Goal: Task Accomplishment & Management: Use online tool/utility

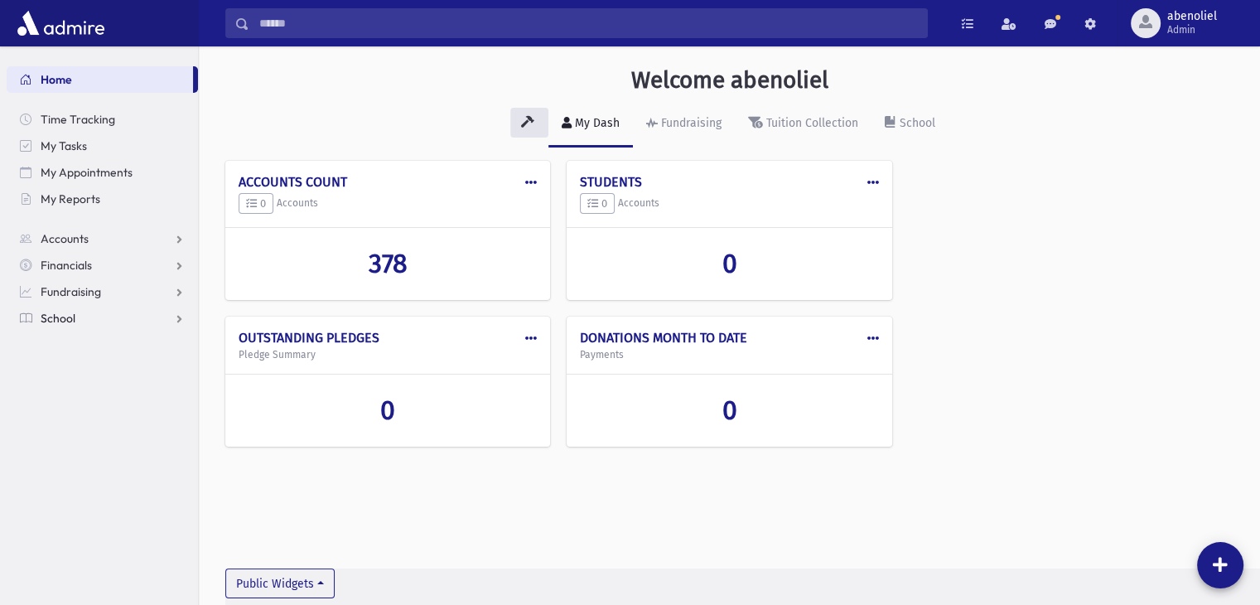
click at [57, 322] on span "School" at bounding box center [58, 318] width 35 height 15
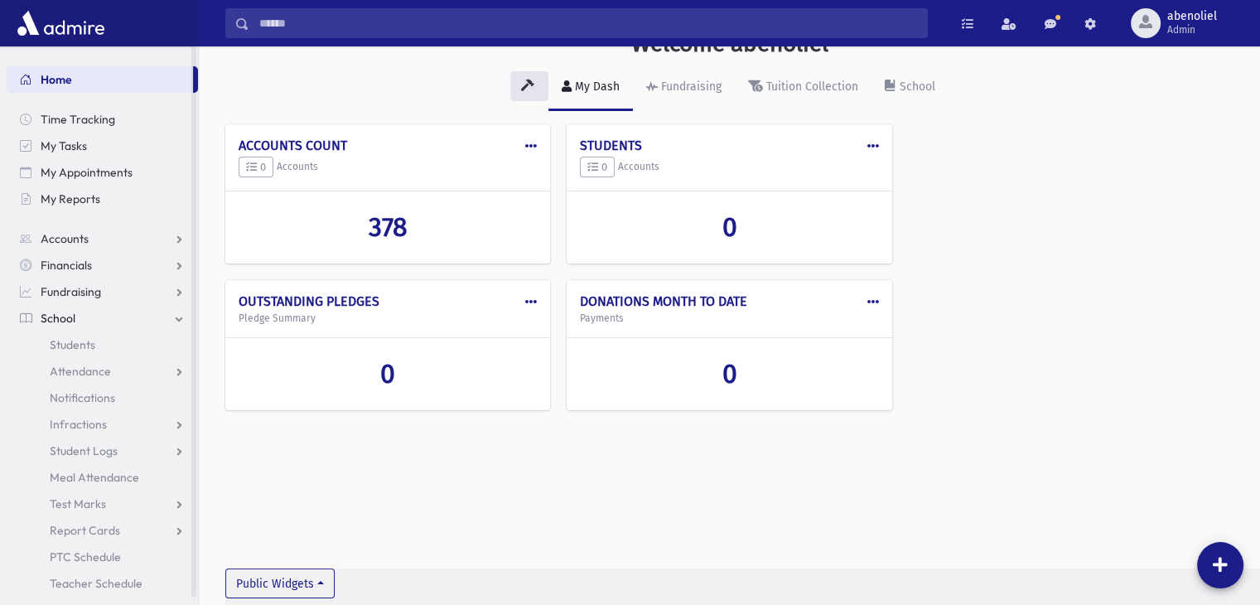
scroll to position [8, 0]
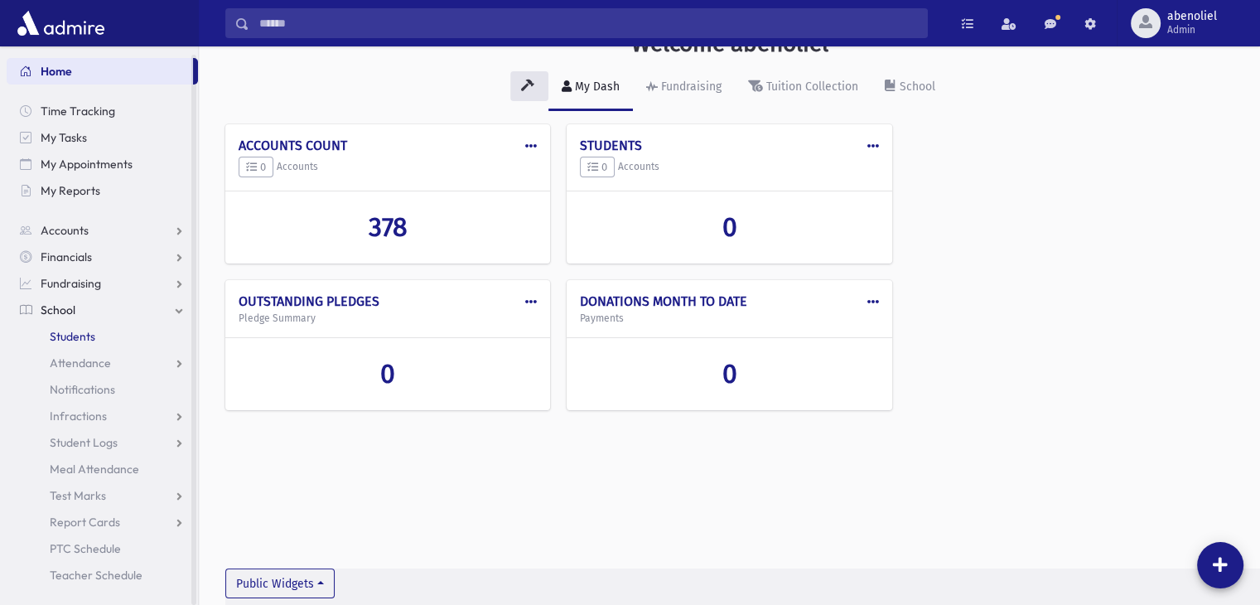
click at [75, 341] on span "Students" at bounding box center [73, 336] width 46 height 15
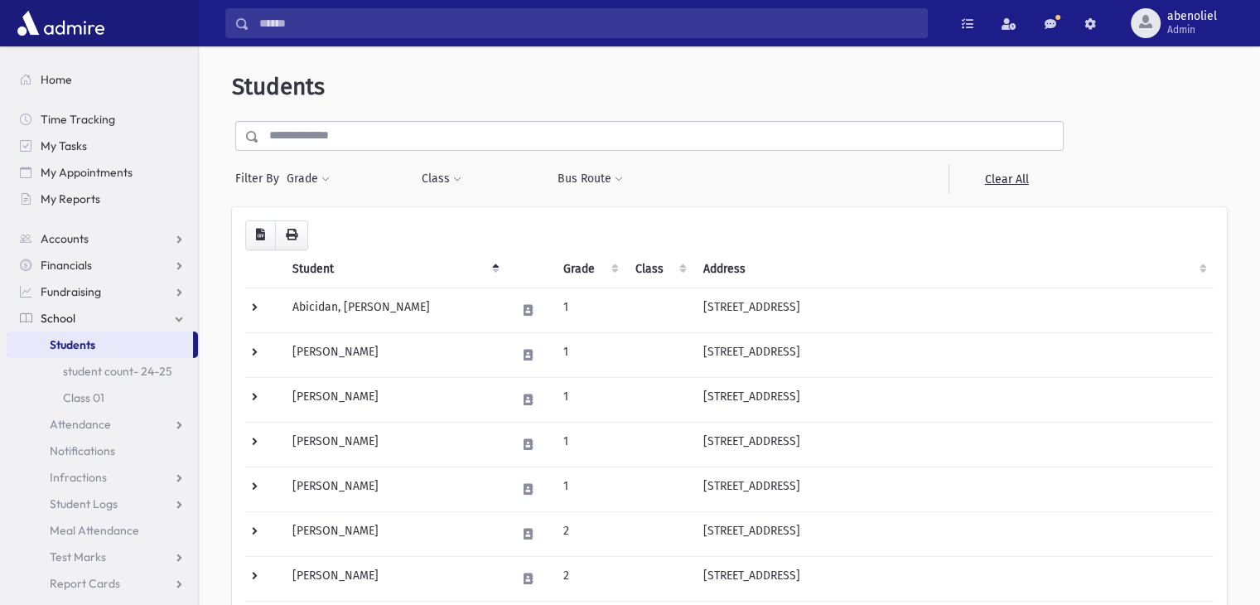
click at [589, 273] on th "Grade" at bounding box center [588, 269] width 71 height 38
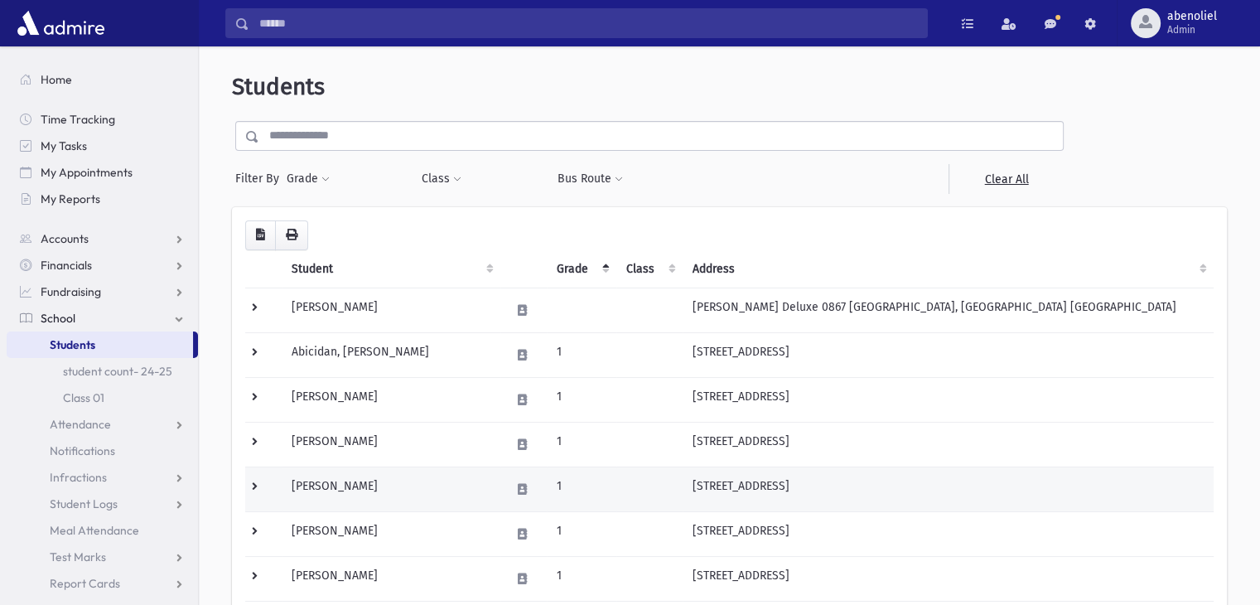
click at [1160, 506] on td "2310 East 7th Street Brooklyn, NY 11223" at bounding box center [948, 488] width 531 height 45
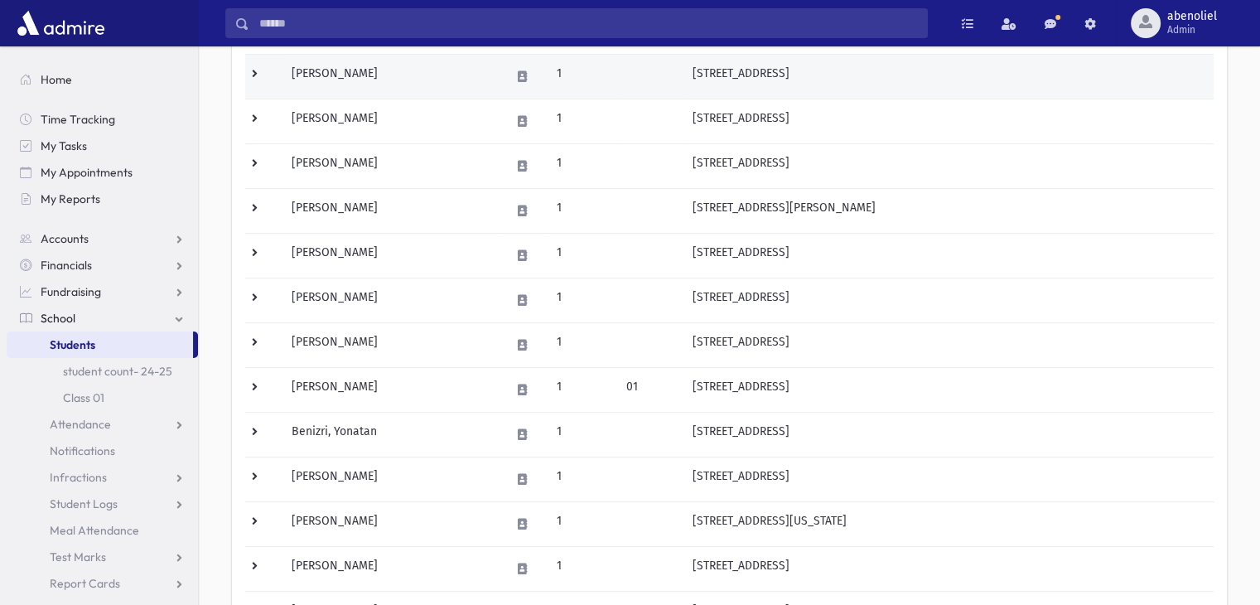
scroll to position [516, 0]
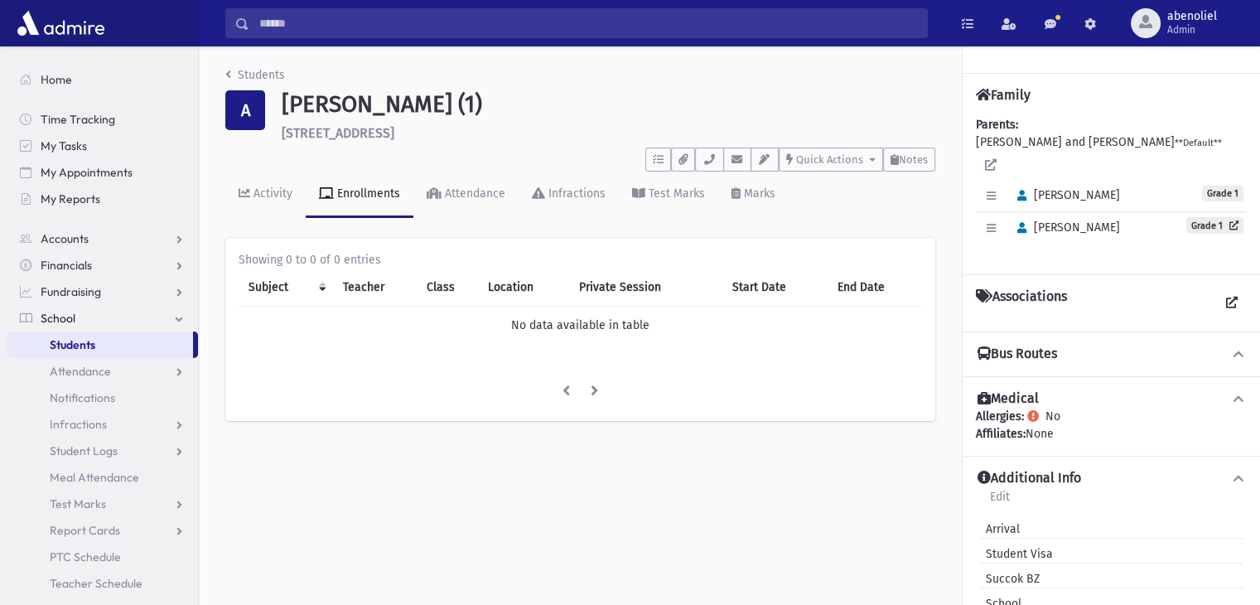
click at [74, 343] on span "Students" at bounding box center [73, 344] width 46 height 15
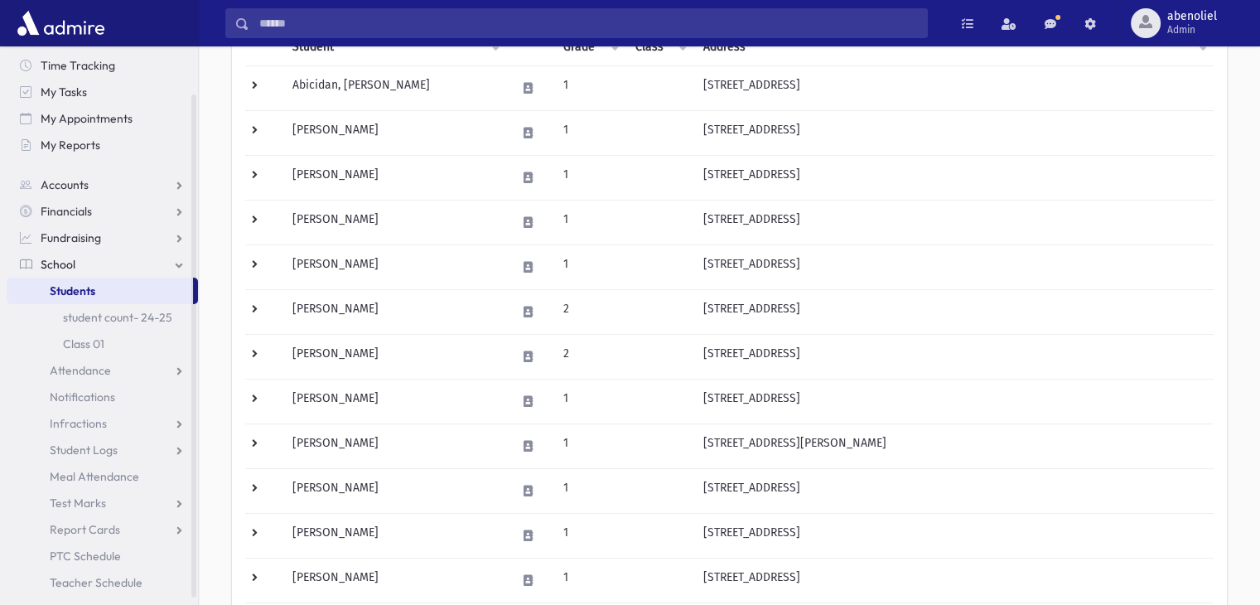
scroll to position [55, 0]
click at [72, 147] on span "My Reports" at bounding box center [71, 144] width 60 height 15
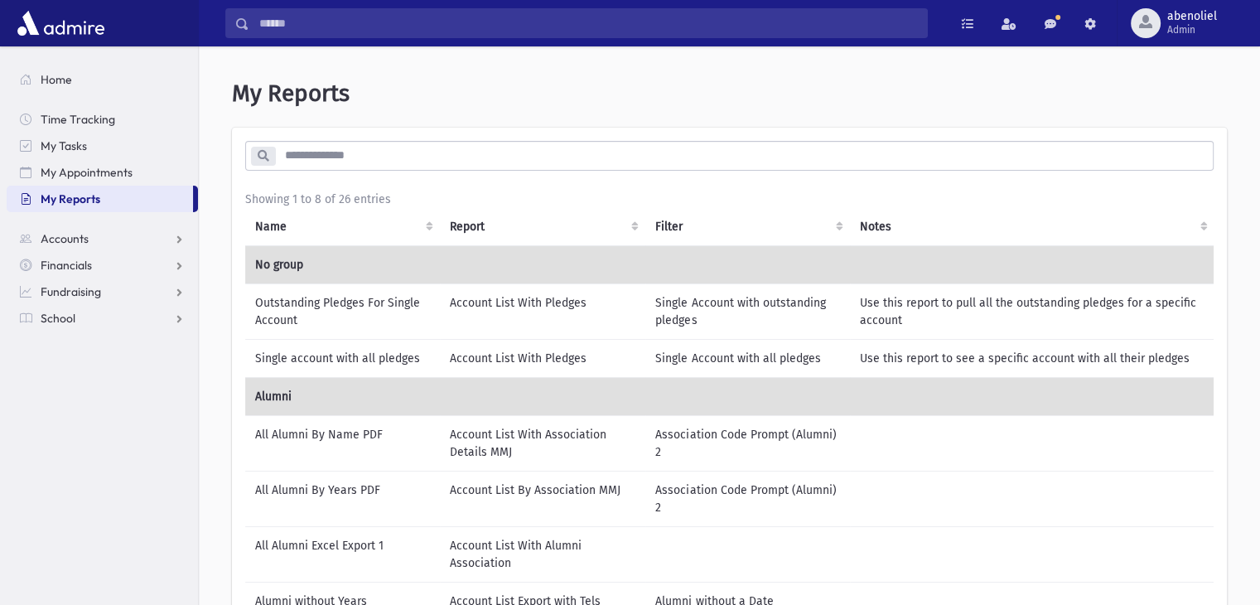
click at [309, 159] on input "search" at bounding box center [744, 156] width 938 height 30
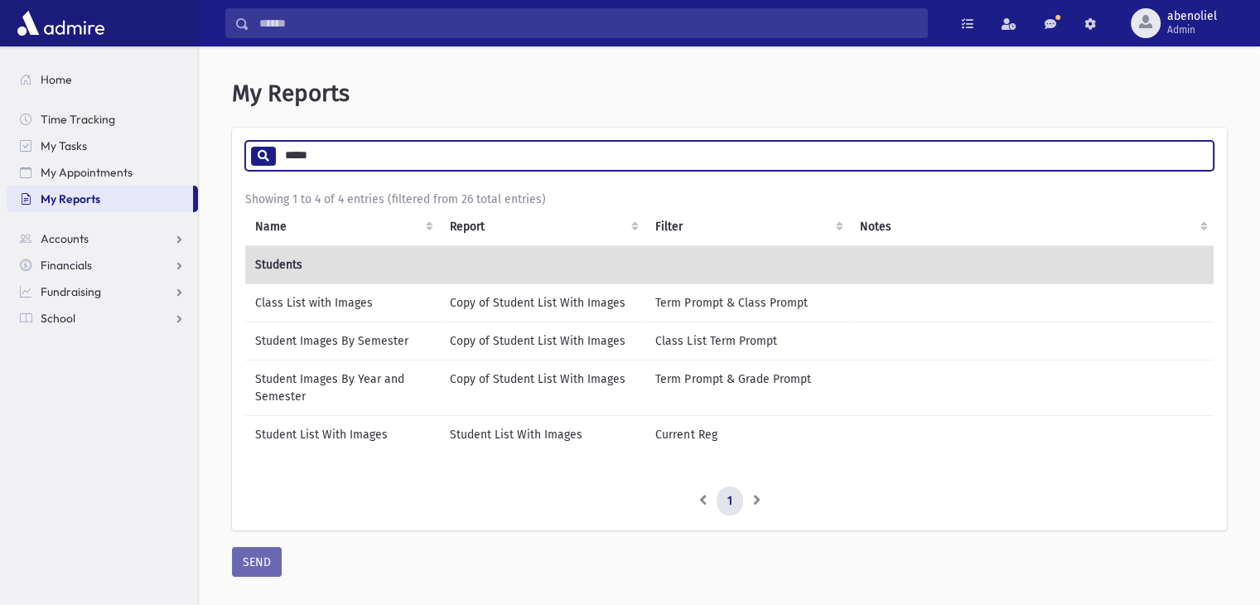
type input "*****"
click at [324, 424] on td "Student List With Images" at bounding box center [342, 434] width 195 height 38
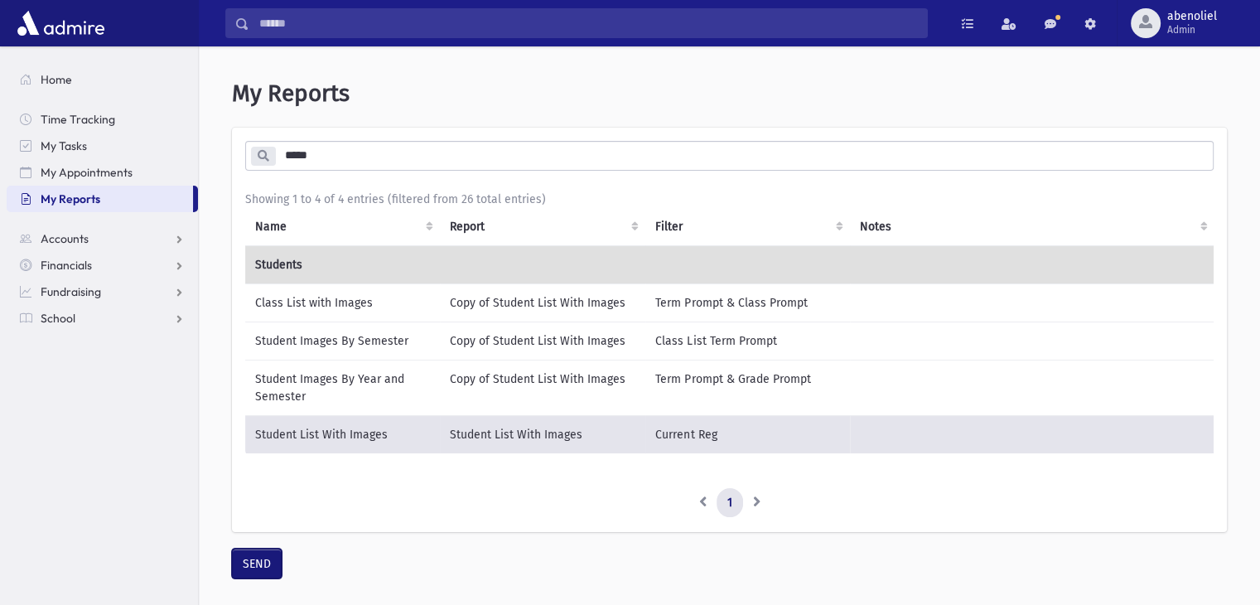
click at [249, 574] on button "SEND" at bounding box center [257, 564] width 50 height 30
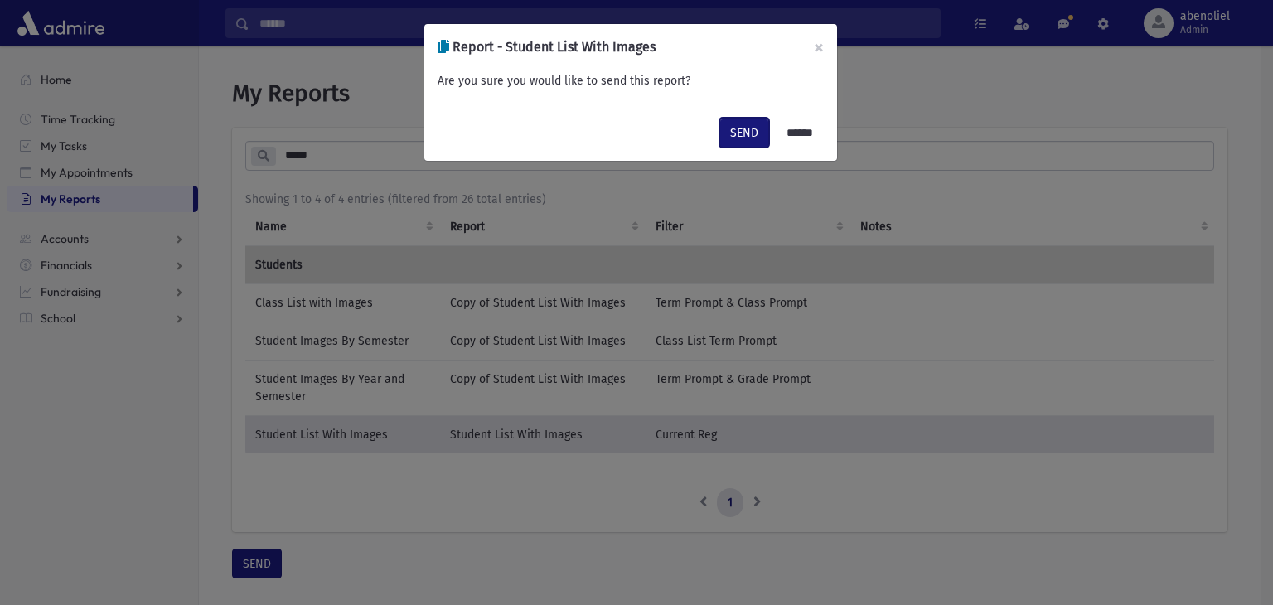
click at [729, 128] on button "SEND" at bounding box center [744, 133] width 50 height 30
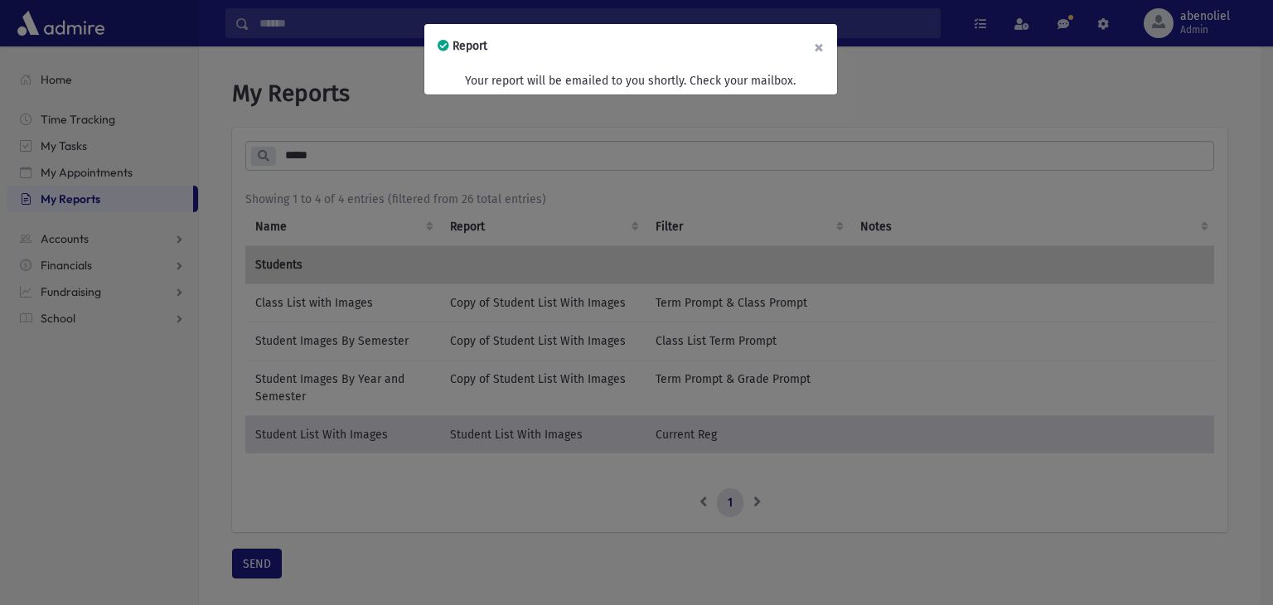
click at [810, 44] on button "×" at bounding box center [818, 47] width 36 height 46
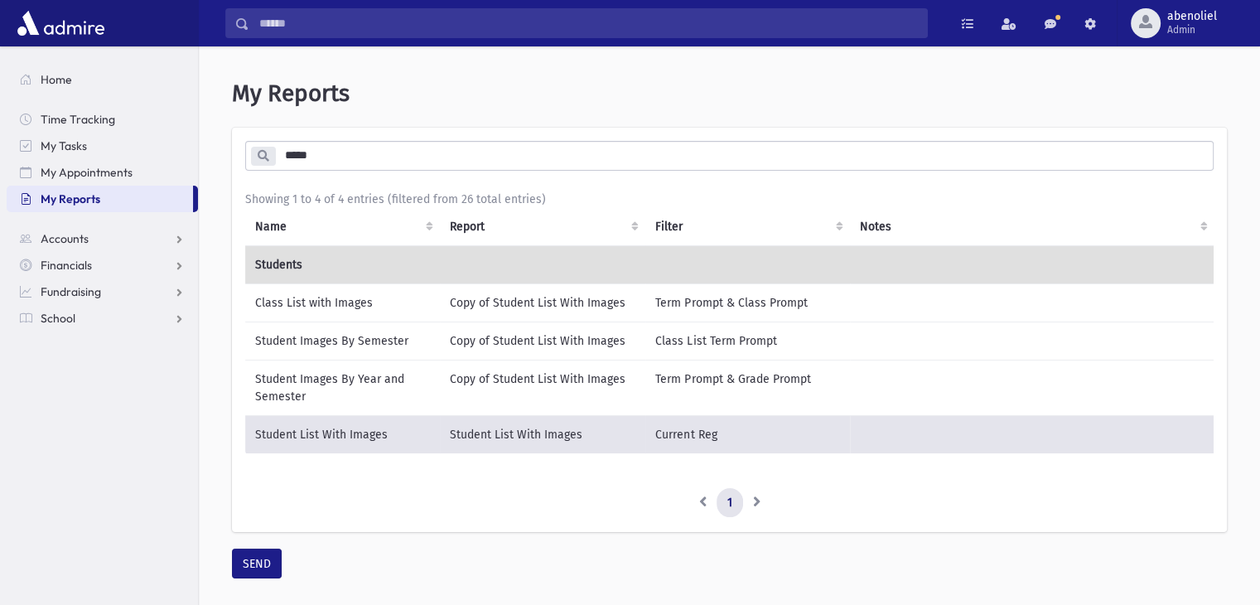
click at [316, 394] on td "Student Images By Year and Semester" at bounding box center [342, 388] width 195 height 56
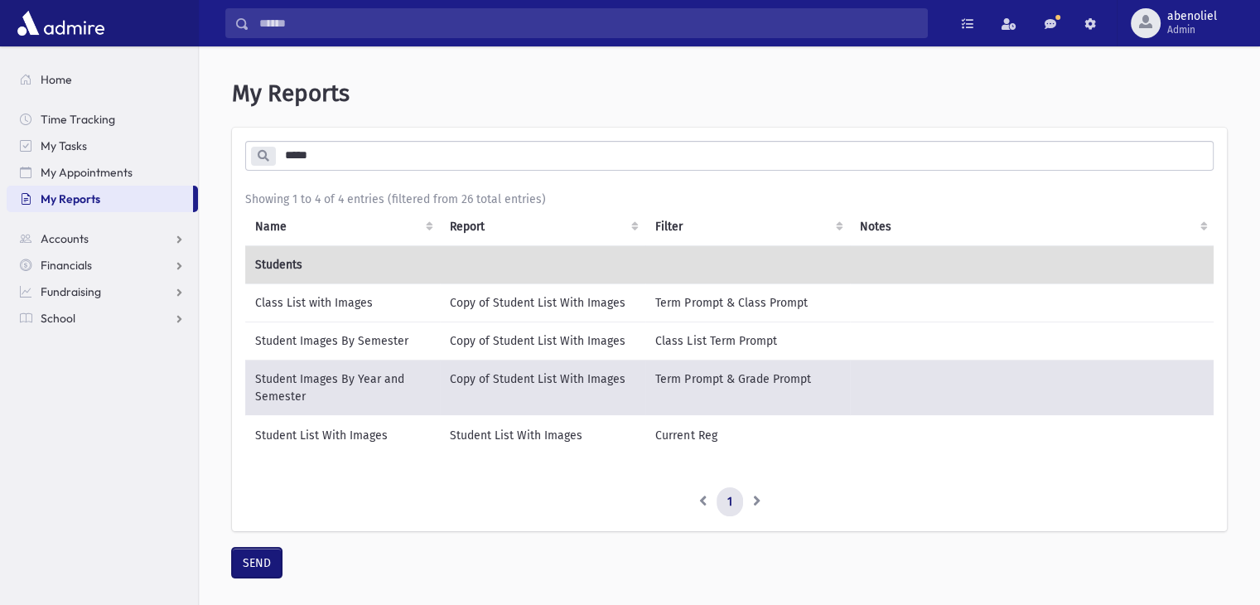
click at [263, 578] on button "SEND" at bounding box center [257, 563] width 50 height 30
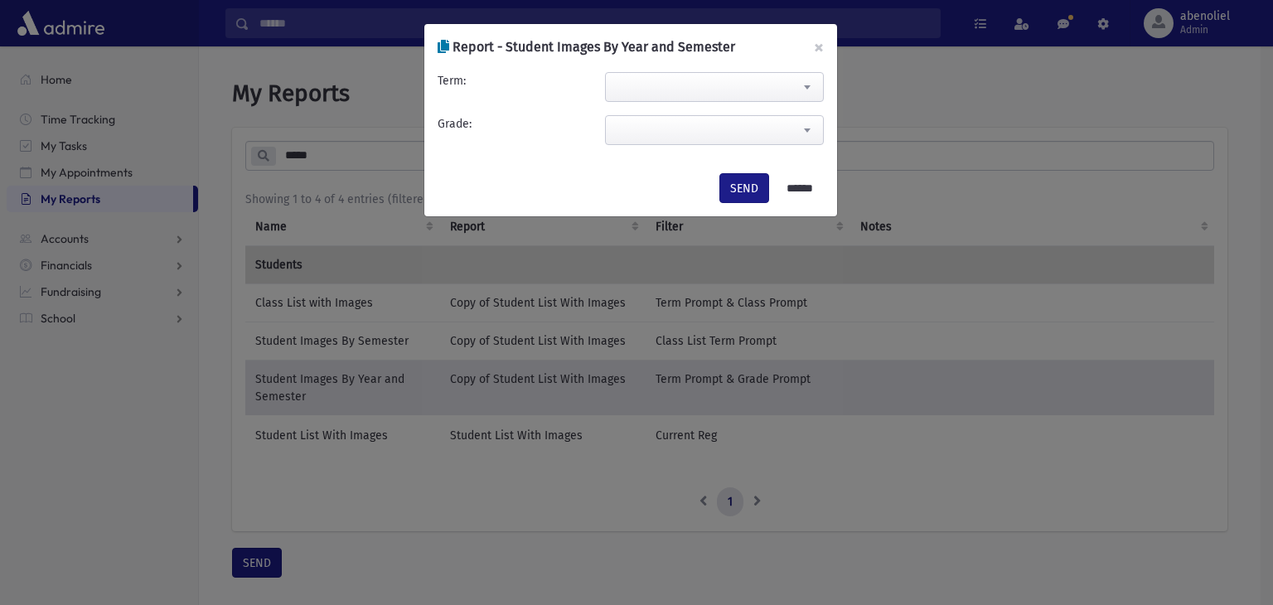
click at [802, 80] on span at bounding box center [806, 87] width 33 height 28
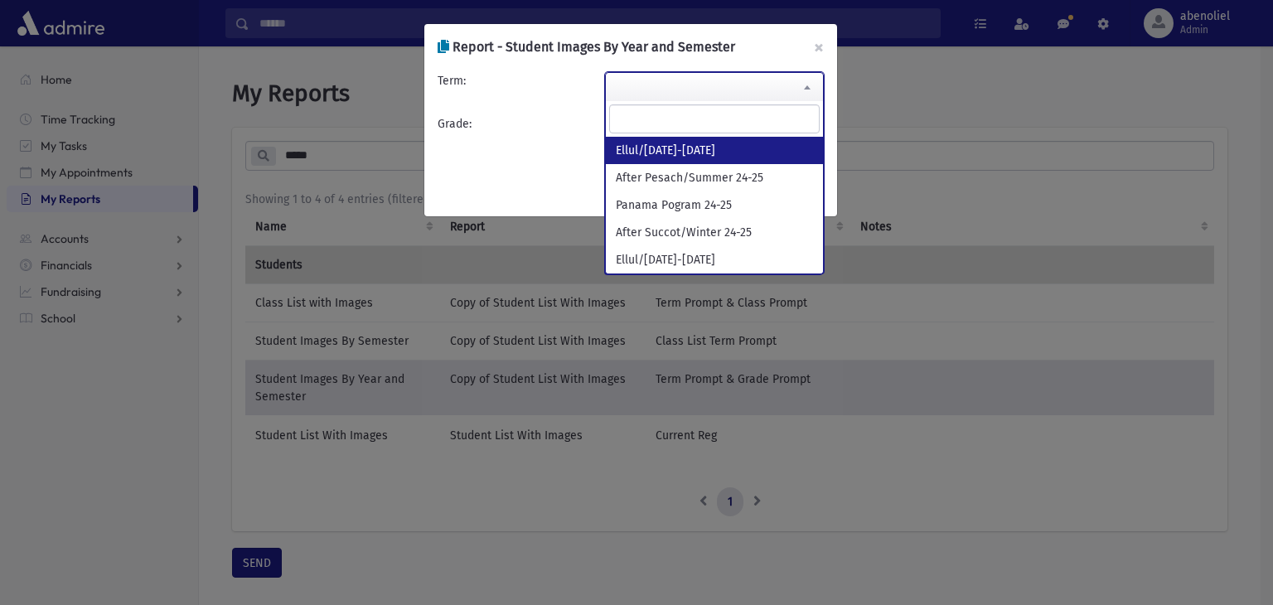
select select "**********"
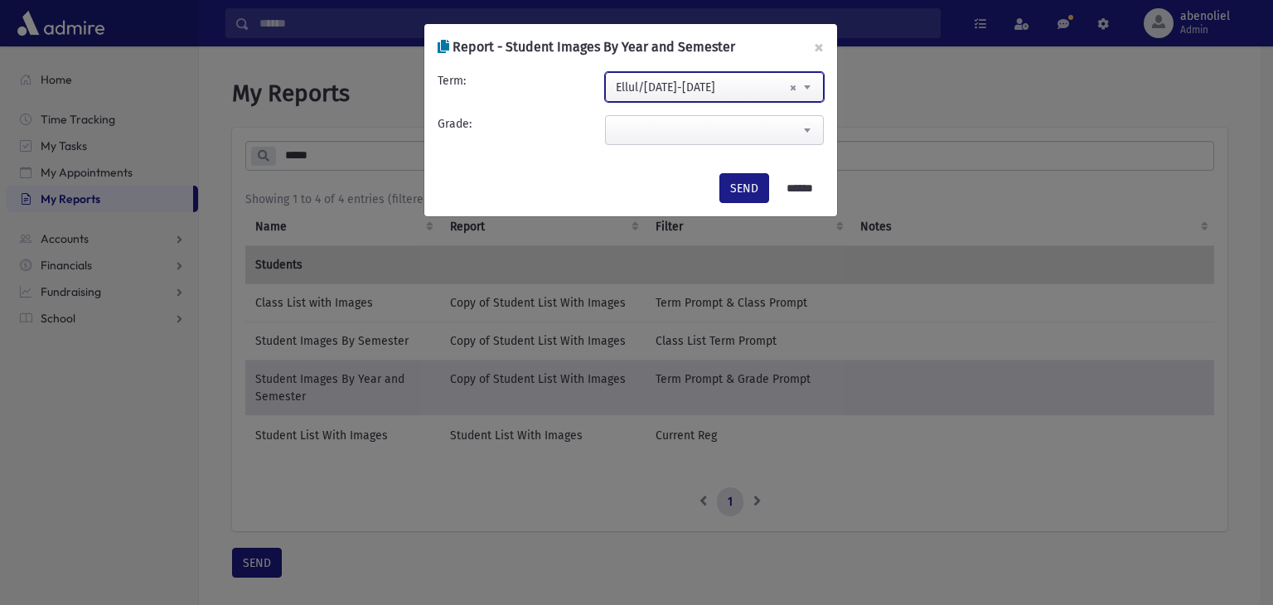
click at [669, 130] on span at bounding box center [714, 130] width 219 height 30
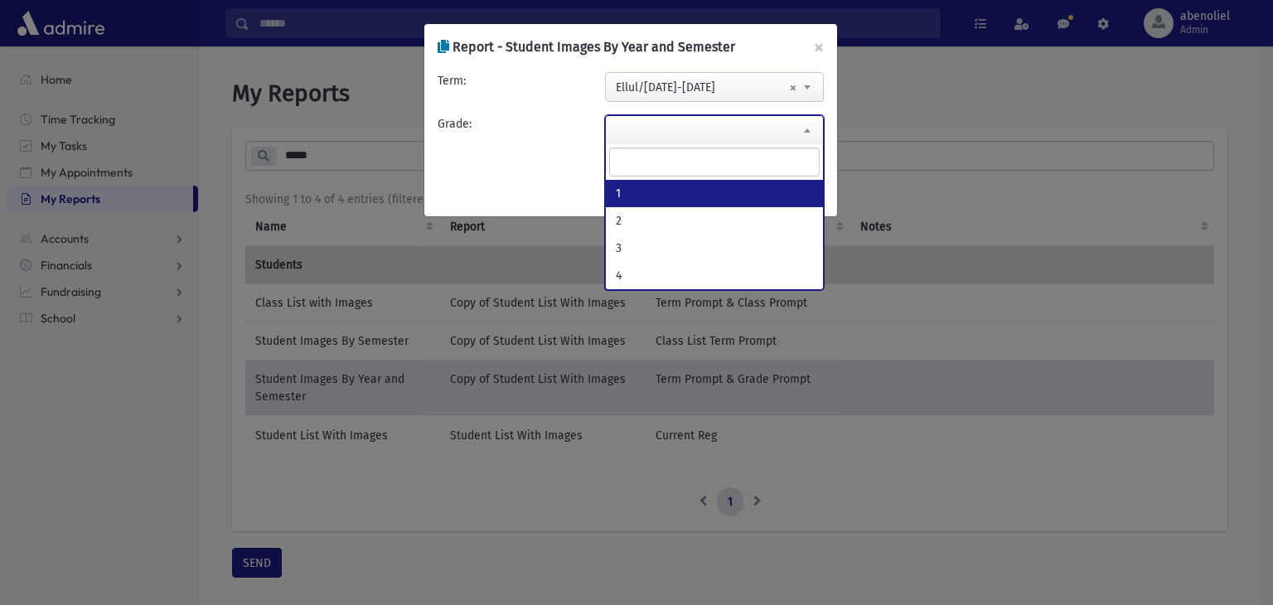
select select "*"
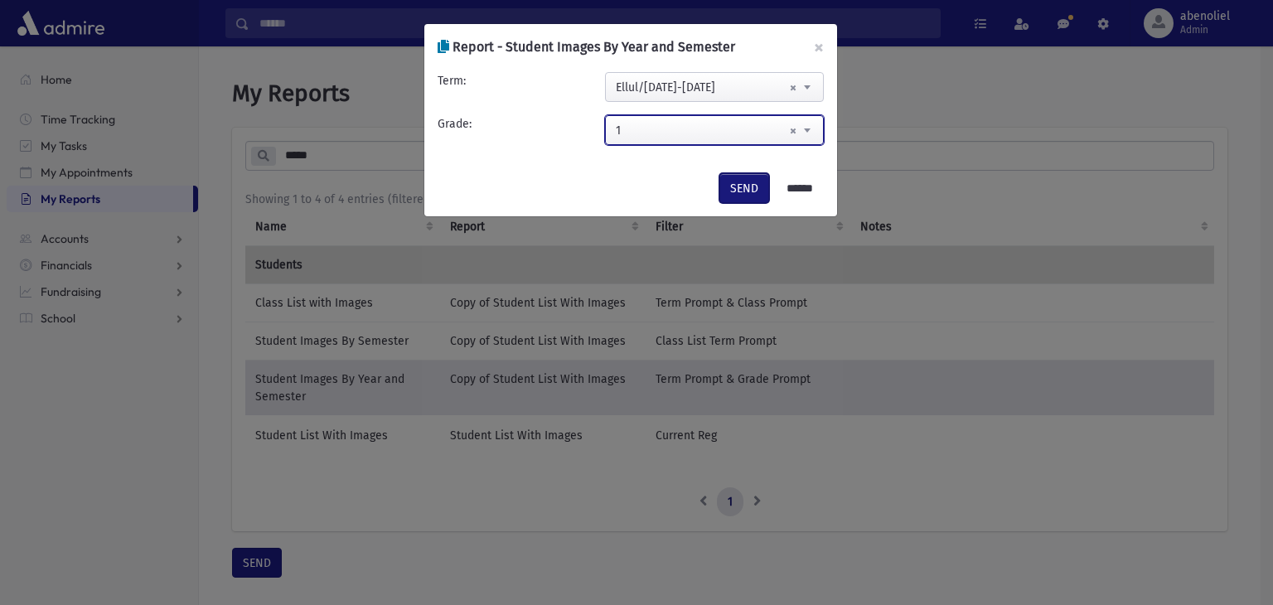
click at [732, 186] on button "SEND" at bounding box center [744, 188] width 50 height 30
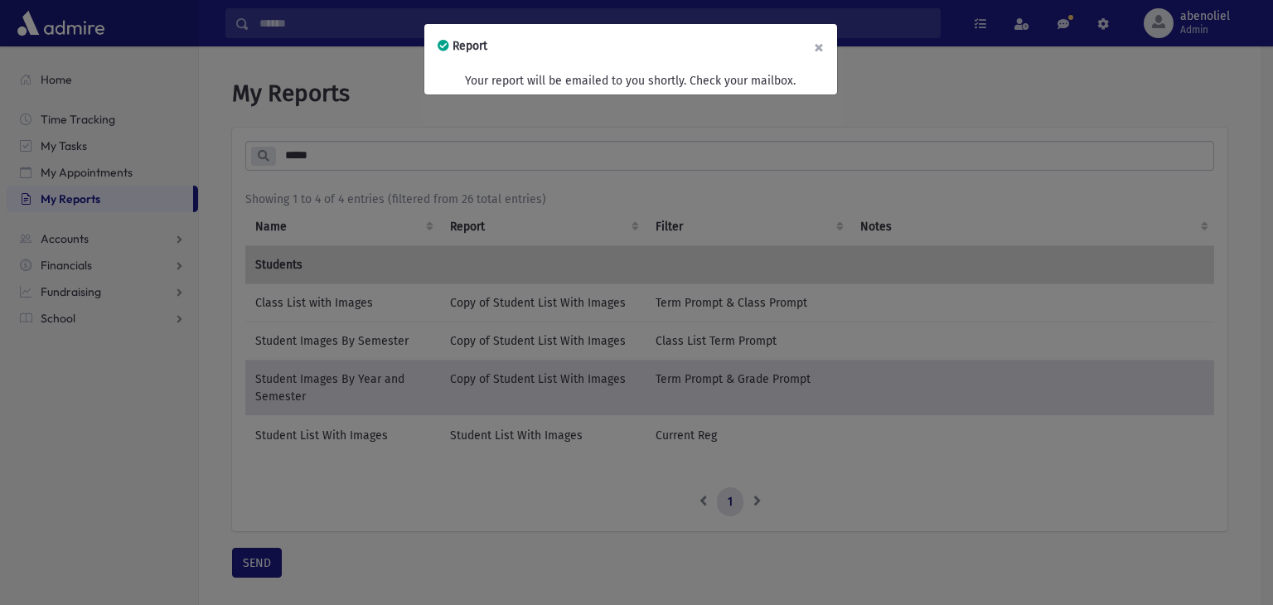
click at [822, 43] on button "×" at bounding box center [818, 47] width 36 height 46
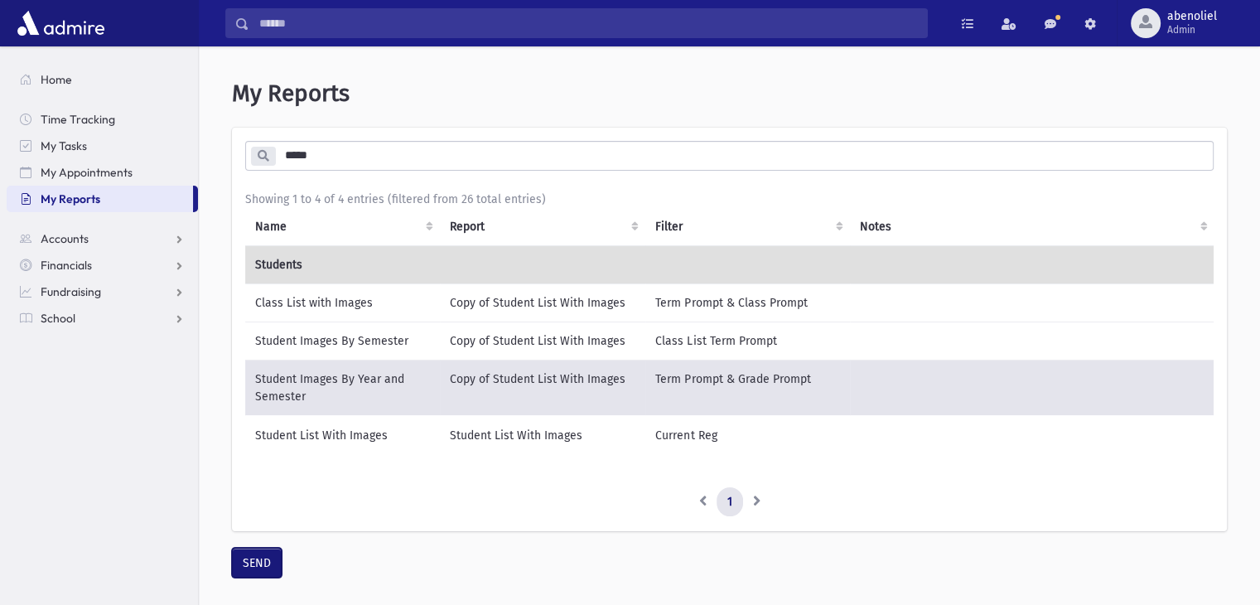
click at [250, 577] on button "SEND" at bounding box center [257, 563] width 50 height 30
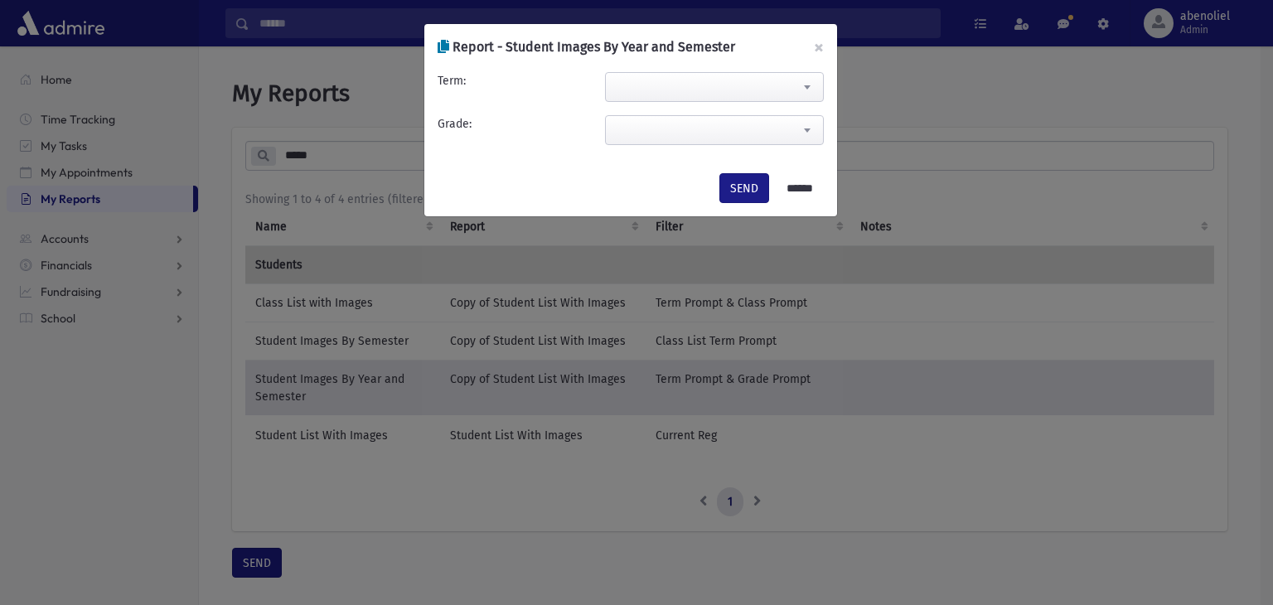
click at [801, 86] on span at bounding box center [806, 87] width 33 height 28
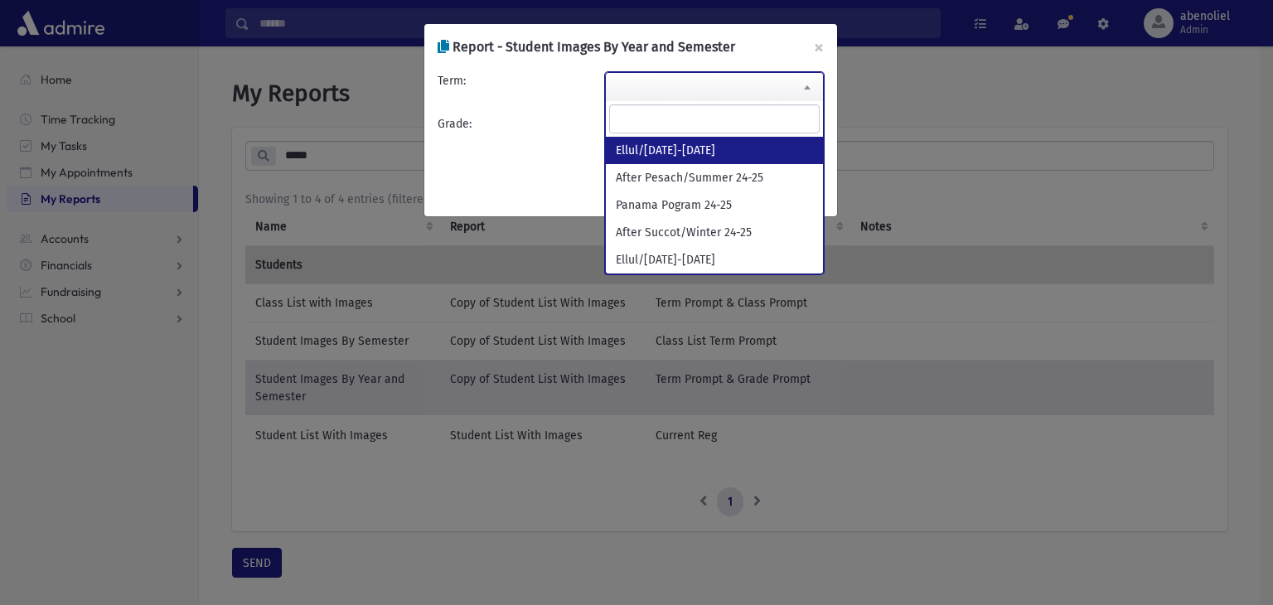
select select "**********"
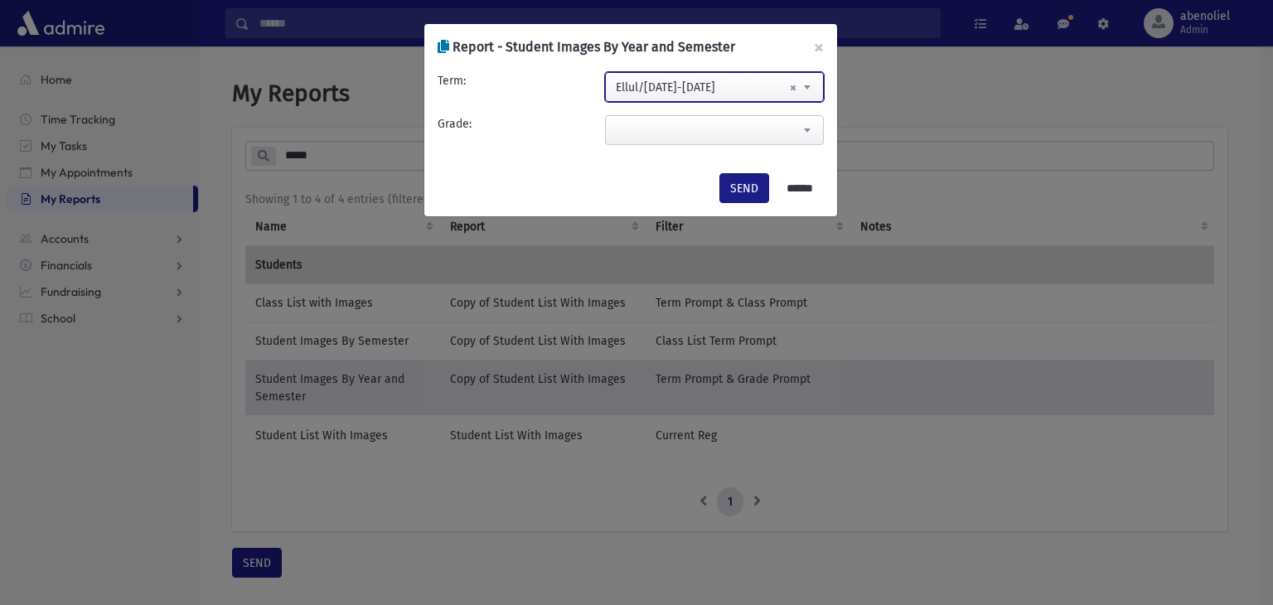
click at [660, 127] on span at bounding box center [714, 130] width 219 height 30
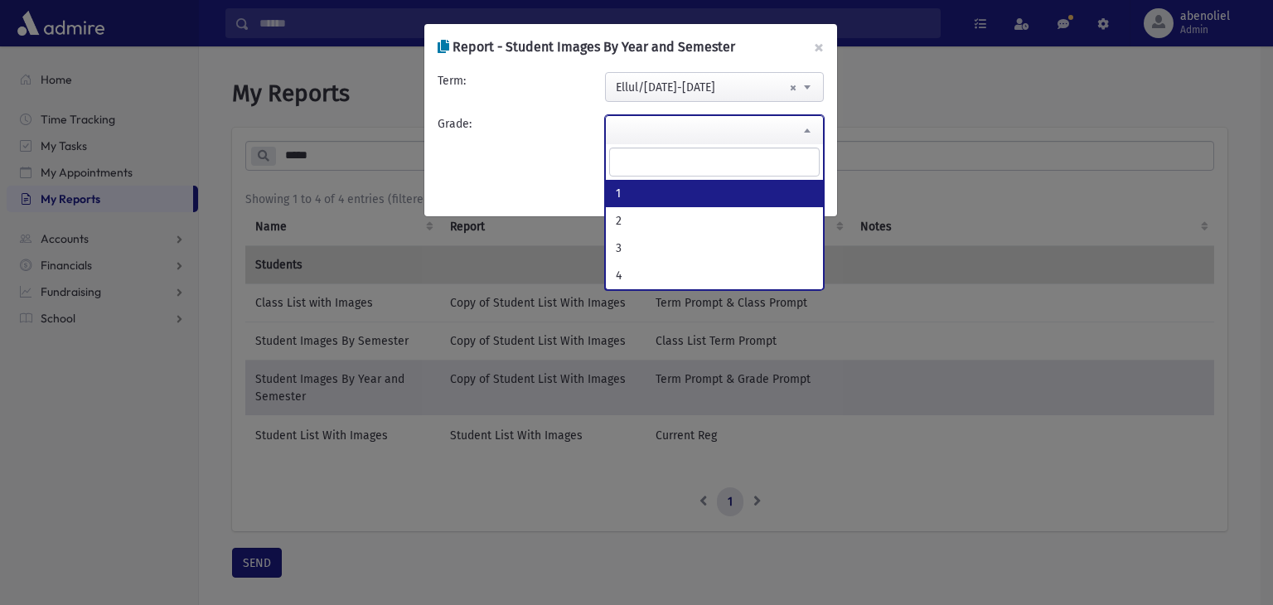
select select "*"
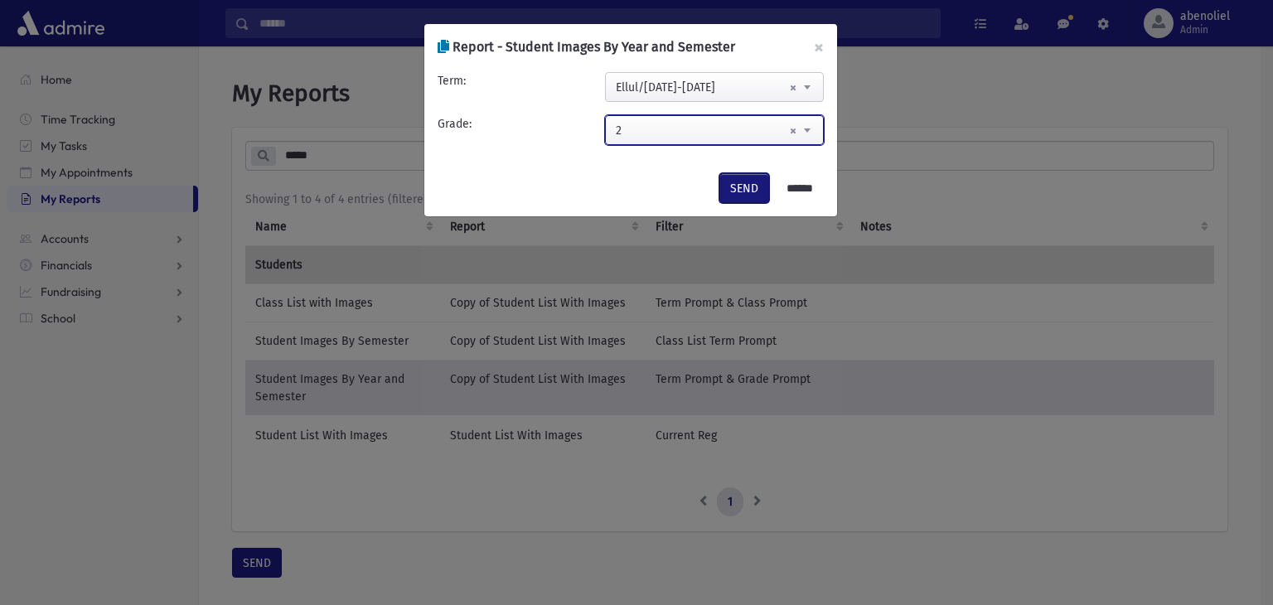
click at [735, 182] on button "SEND" at bounding box center [744, 188] width 50 height 30
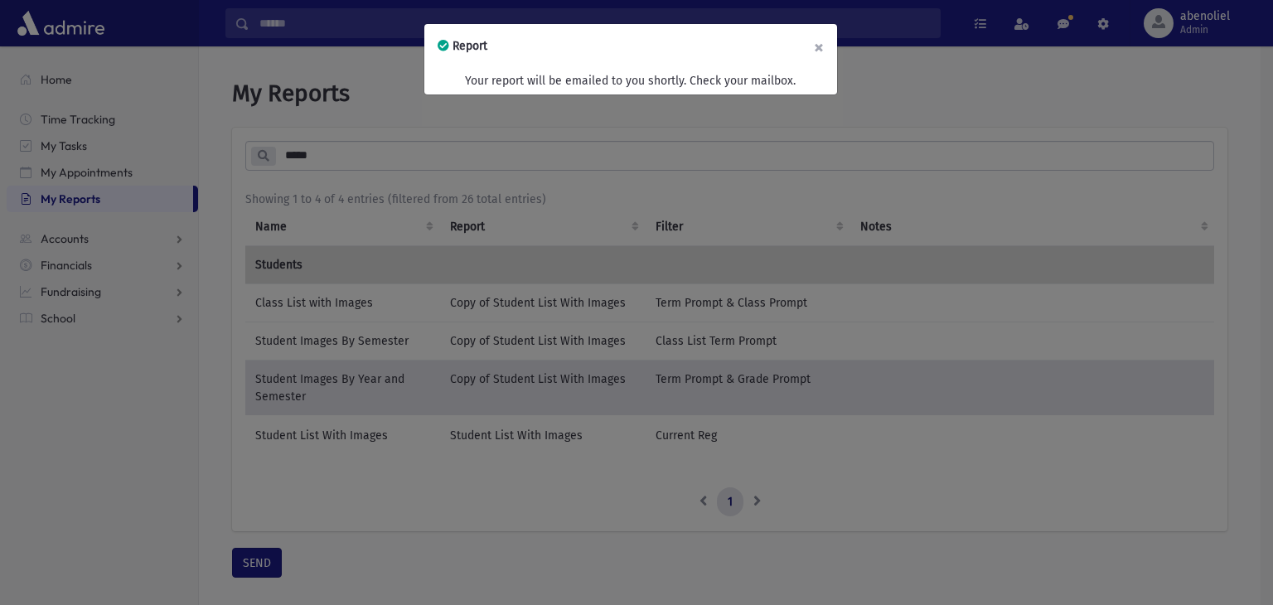
click at [815, 46] on button "×" at bounding box center [818, 47] width 36 height 46
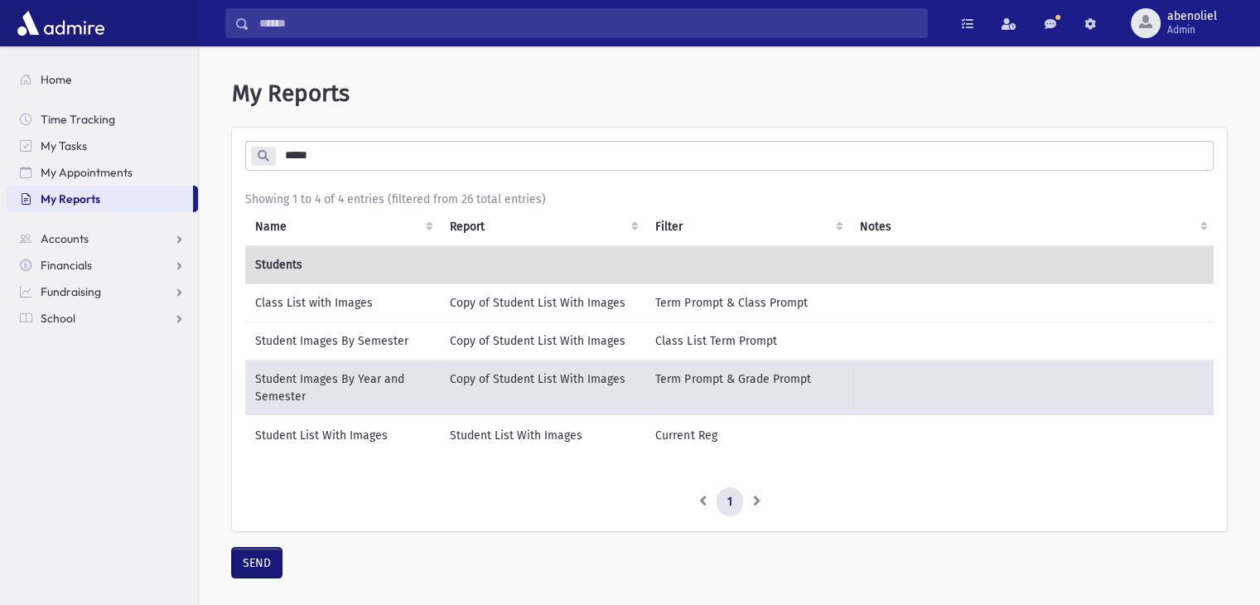
click at [266, 578] on button "SEND" at bounding box center [257, 563] width 50 height 30
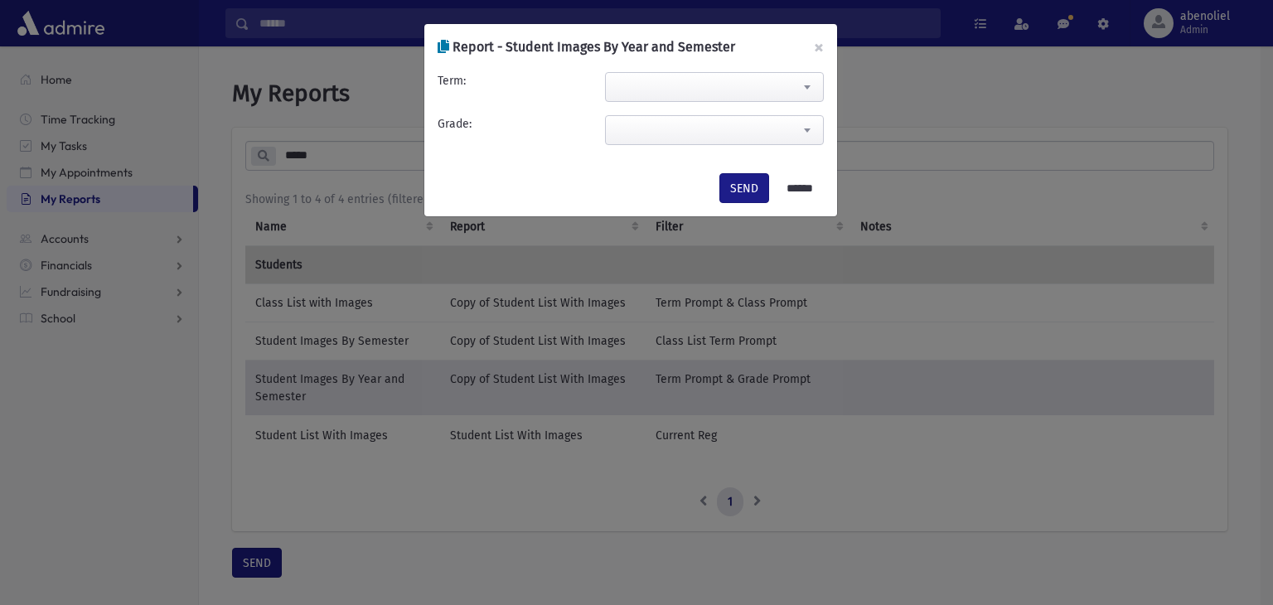
click at [653, 80] on span at bounding box center [714, 87] width 219 height 30
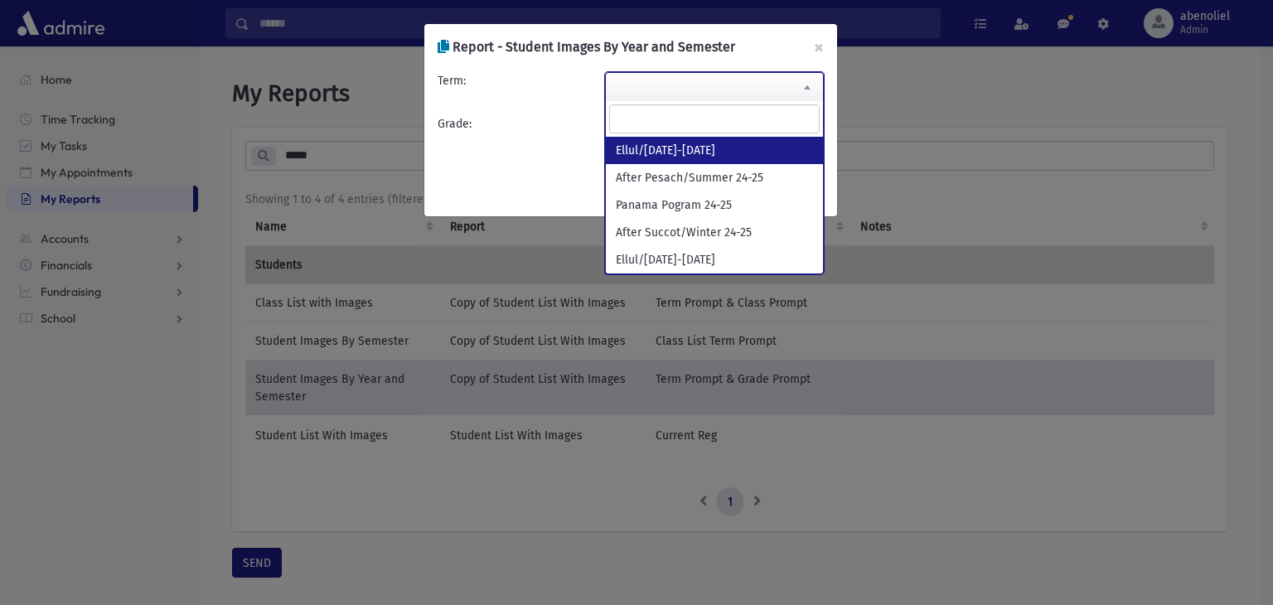
select select "**********"
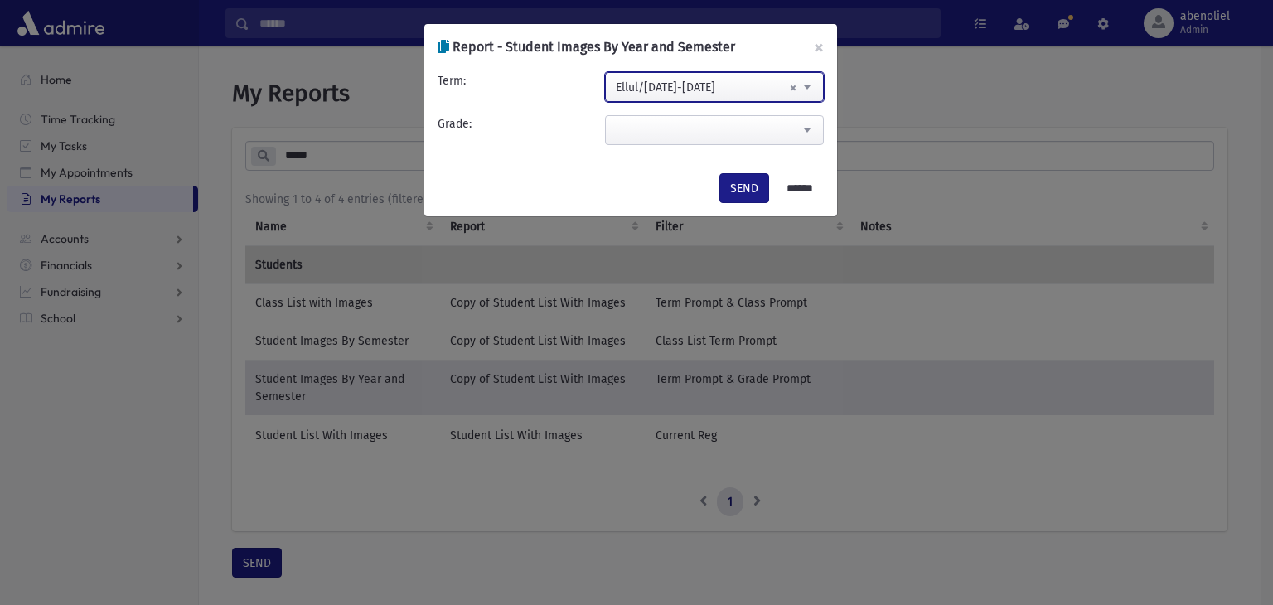
click at [641, 118] on span at bounding box center [714, 130] width 219 height 30
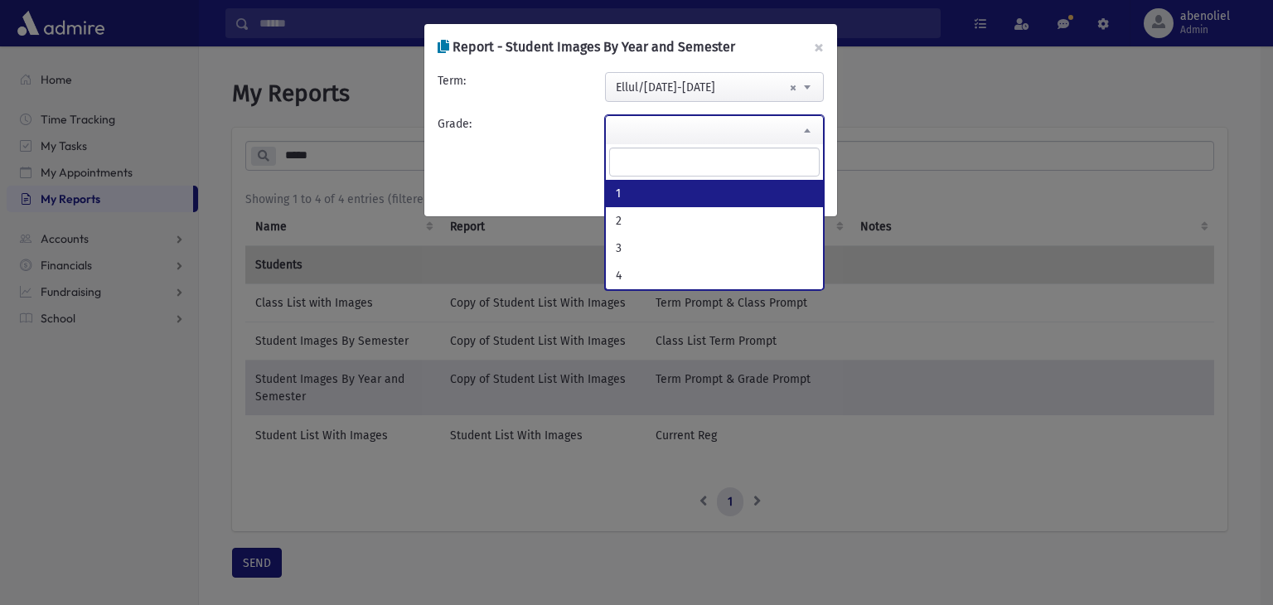
select select "*"
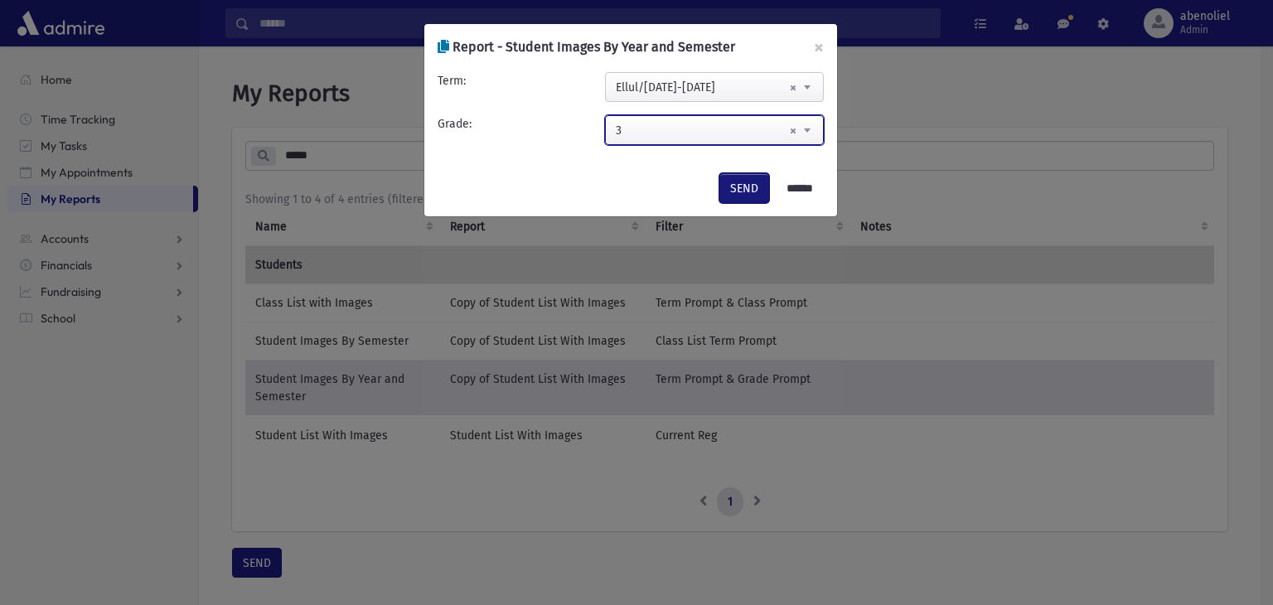
click at [731, 186] on button "SEND" at bounding box center [744, 188] width 50 height 30
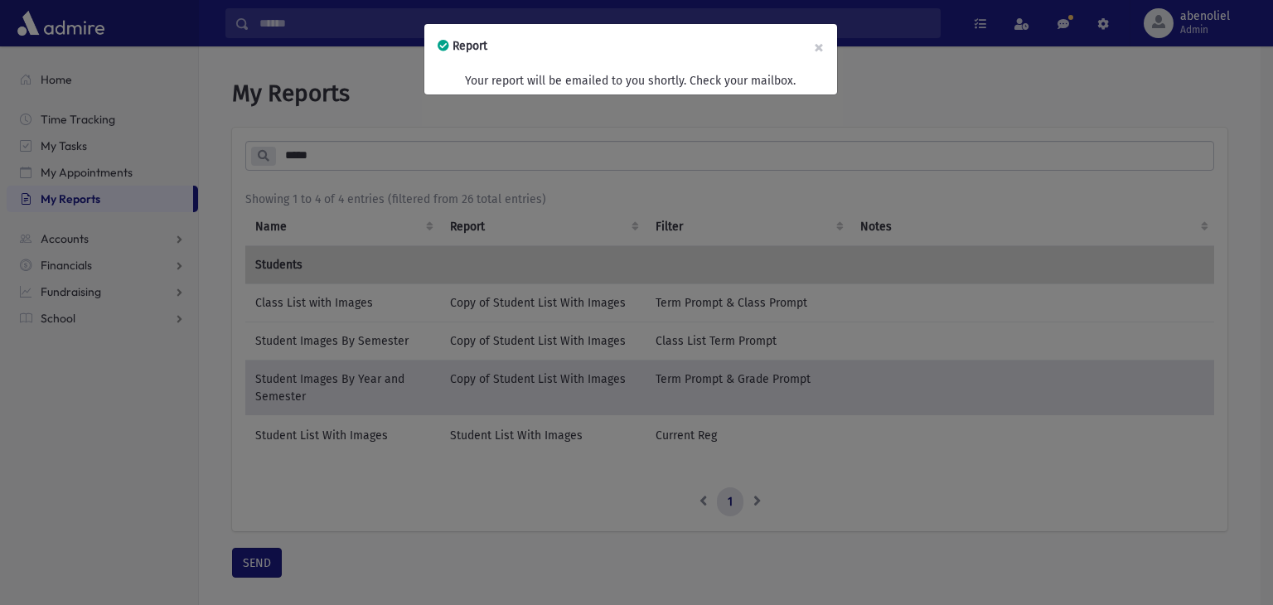
click at [89, 447] on div "Report × Your report will be emailed to you shortly. Check your mailbox." at bounding box center [636, 302] width 1273 height 605
